Goal: Find specific page/section: Find specific page/section

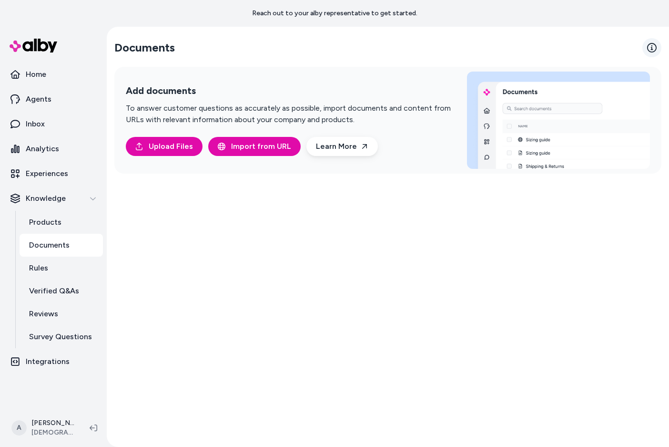
click at [652, 50] on icon at bounding box center [653, 48] width 10 height 10
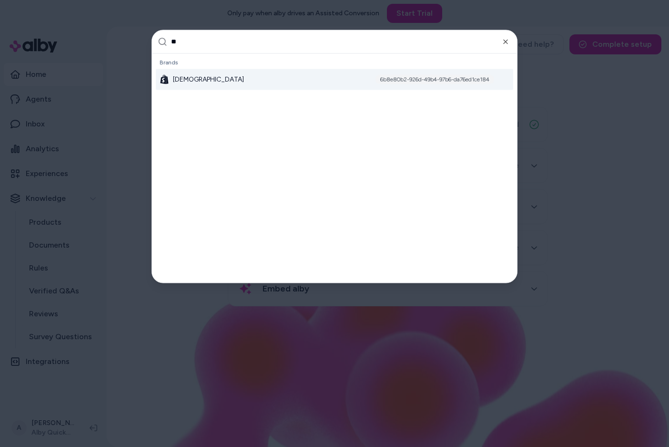
type input "***"
